Goal: Task Accomplishment & Management: Use online tool/utility

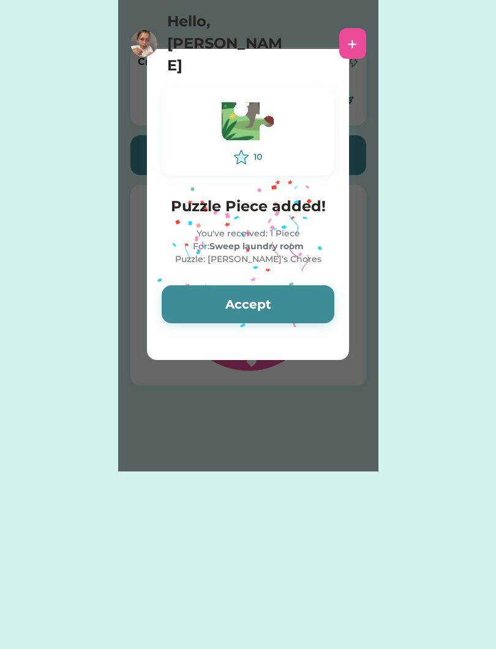
click at [206, 311] on button "Accept" at bounding box center [248, 304] width 173 height 38
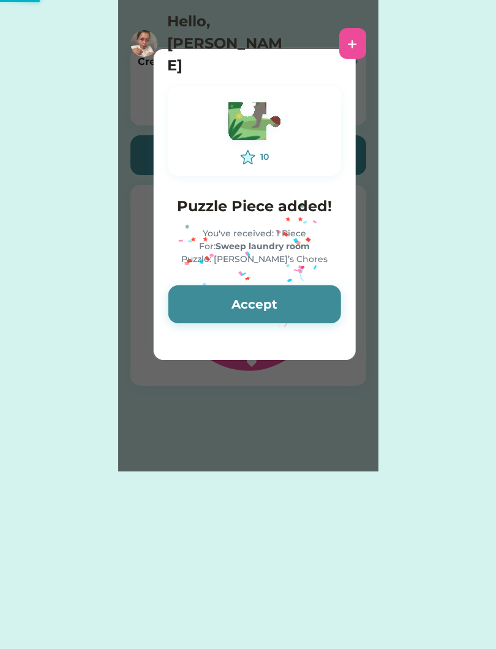
click at [199, 313] on button "Accept" at bounding box center [254, 304] width 173 height 38
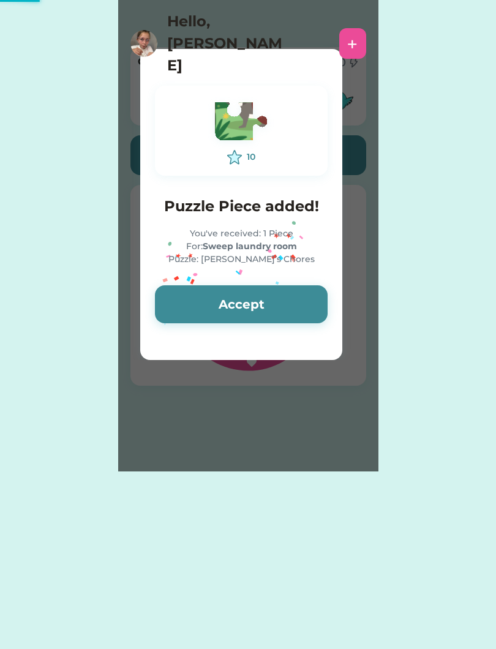
click at [211, 307] on button "Accept" at bounding box center [241, 304] width 173 height 38
click at [209, 315] on button "Accept" at bounding box center [241, 304] width 173 height 38
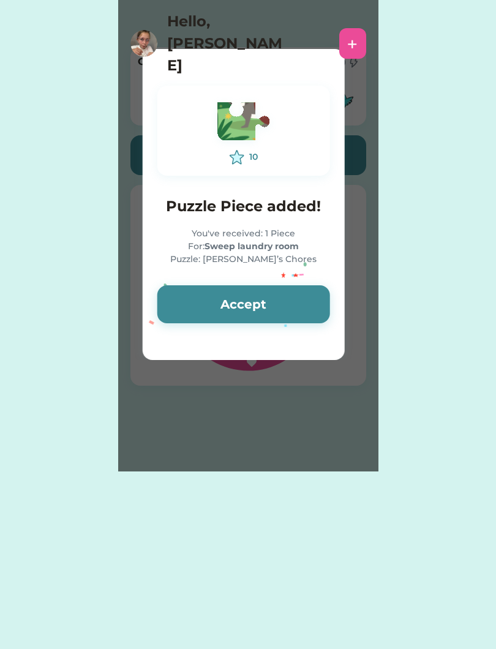
click at [212, 307] on button "Accept" at bounding box center [243, 304] width 173 height 38
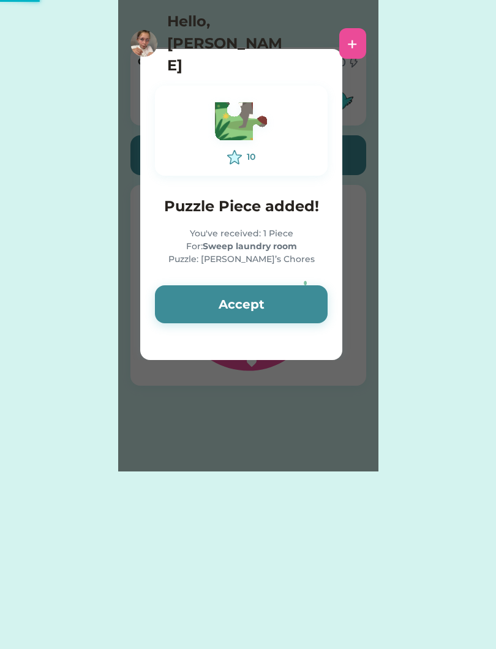
click at [214, 307] on button "Accept" at bounding box center [241, 304] width 173 height 38
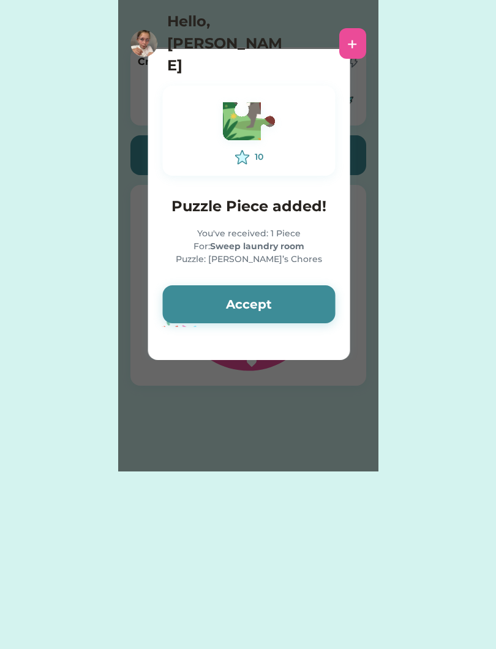
click at [210, 302] on button "Accept" at bounding box center [249, 304] width 173 height 38
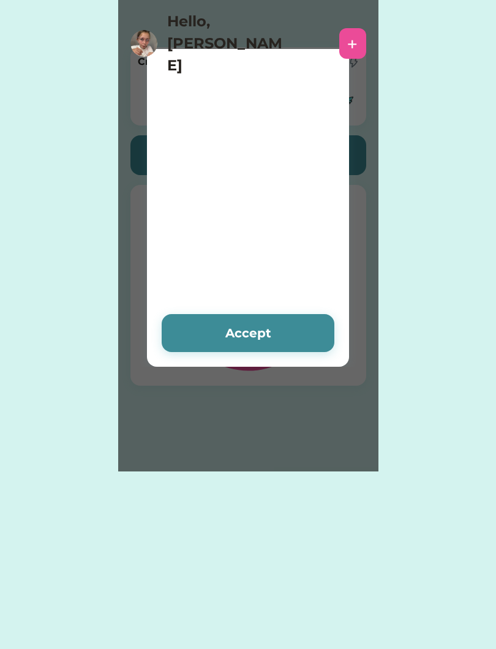
click at [229, 262] on h4 at bounding box center [248, 262] width 173 height 0
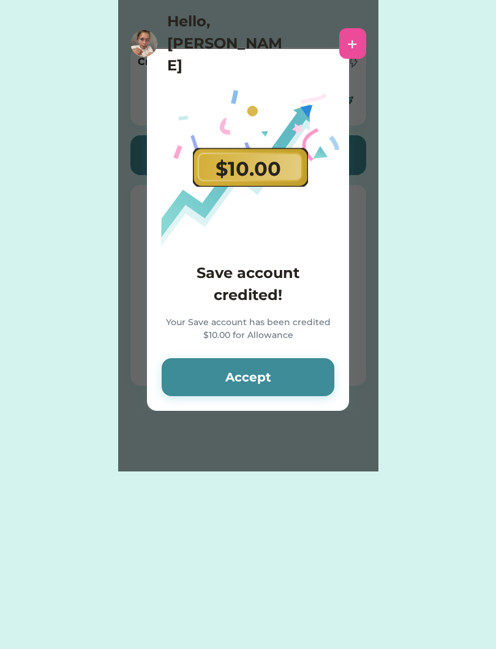
click at [234, 381] on button "Accept" at bounding box center [248, 377] width 173 height 38
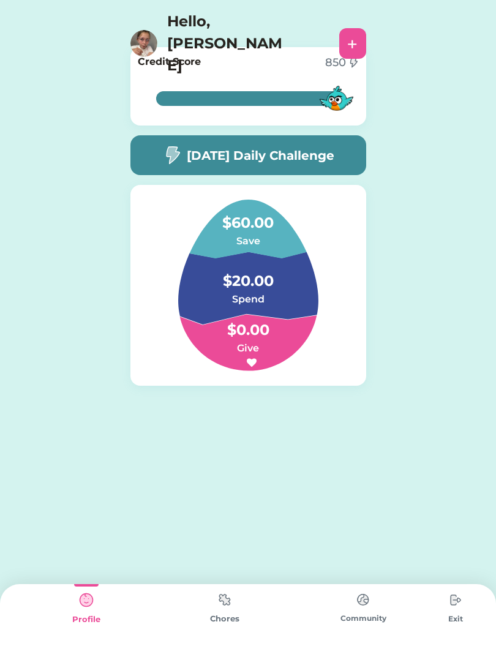
click at [58, 644] on div "Profile" at bounding box center [86, 616] width 138 height 65
click at [65, 644] on div "Profile" at bounding box center [86, 616] width 138 height 65
click at [232, 618] on div "Chores" at bounding box center [224, 618] width 138 height 12
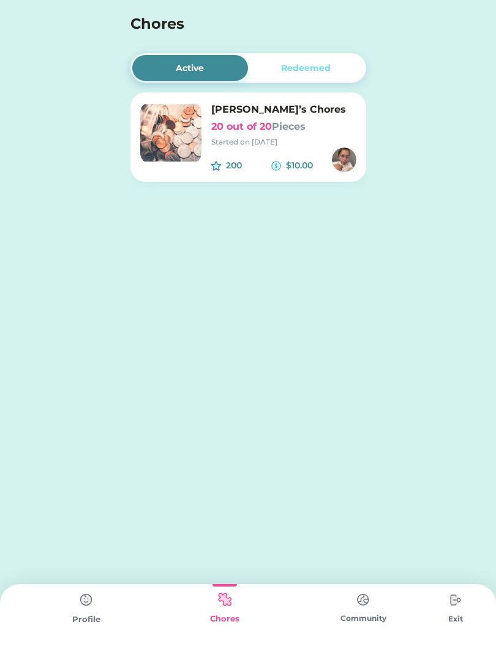
click at [257, 132] on h6 "20 out of 20 Pieces" at bounding box center [283, 126] width 145 height 15
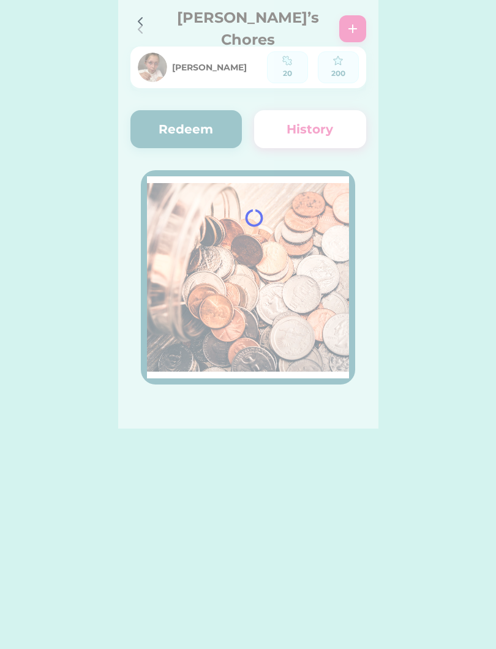
click at [169, 129] on div at bounding box center [248, 214] width 260 height 428
